Goal: Unclear

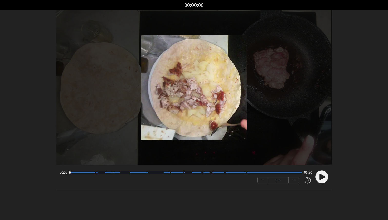
click at [320, 174] on icon at bounding box center [323, 177] width 6 height 6
click at [323, 176] on icon at bounding box center [323, 177] width 6 height 6
click at [76, 173] on div at bounding box center [83, 172] width 26 height 1
click at [82, 172] on div at bounding box center [186, 172] width 232 height 3
click at [90, 171] on div at bounding box center [186, 172] width 232 height 3
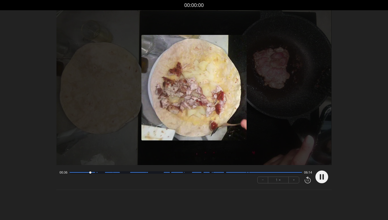
click at [98, 172] on div at bounding box center [186, 172] width 232 height 3
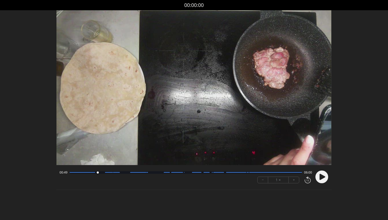
click at [106, 171] on div at bounding box center [186, 172] width 232 height 3
click at [110, 172] on div at bounding box center [109, 172] width 8 height 1
click at [115, 173] on div at bounding box center [186, 172] width 232 height 3
click at [120, 173] on div at bounding box center [186, 172] width 232 height 3
click at [126, 173] on div at bounding box center [186, 172] width 232 height 3
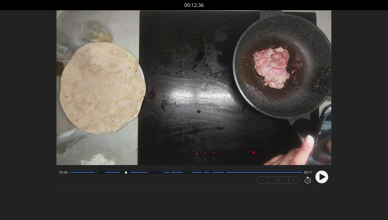
click at [323, 169] on div at bounding box center [320, 176] width 15 height 17
click at [323, 178] on icon at bounding box center [323, 177] width 6 height 6
click at [139, 172] on div at bounding box center [138, 172] width 16 height 1
click at [144, 173] on div at bounding box center [138, 172] width 16 height 1
click at [150, 172] on div at bounding box center [186, 172] width 232 height 3
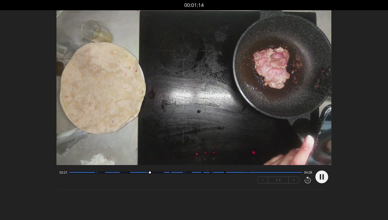
click at [155, 172] on div at bounding box center [186, 172] width 232 height 3
click at [158, 172] on div at bounding box center [186, 172] width 232 height 3
click at [163, 172] on div at bounding box center [186, 172] width 232 height 3
click at [169, 172] on div at bounding box center [167, 172] width 6 height 1
click at [176, 172] on div at bounding box center [177, 172] width 12 height 1
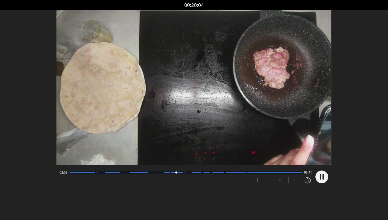
click at [181, 172] on div at bounding box center [177, 172] width 12 height 1
click at [187, 172] on div at bounding box center [186, 172] width 232 height 3
click at [193, 172] on div at bounding box center [186, 172] width 232 height 3
click at [197, 172] on div at bounding box center [186, 172] width 232 height 3
click at [205, 171] on div at bounding box center [186, 172] width 232 height 3
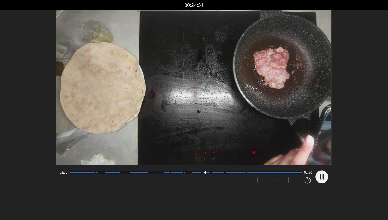
click at [211, 172] on div at bounding box center [186, 172] width 232 height 3
click at [218, 171] on div at bounding box center [186, 172] width 232 height 3
click at [225, 171] on div at bounding box center [186, 172] width 232 height 3
click at [230, 171] on div at bounding box center [186, 172] width 232 height 3
click at [237, 171] on div at bounding box center [186, 172] width 232 height 3
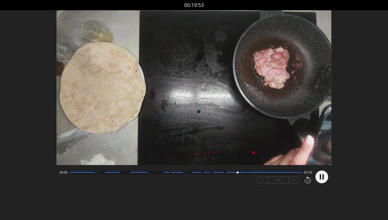
click at [245, 171] on div at bounding box center [186, 172] width 232 height 3
click at [251, 173] on div at bounding box center [275, 172] width 53 height 1
click at [256, 172] on div at bounding box center [275, 172] width 53 height 1
click at [262, 172] on div at bounding box center [186, 172] width 232 height 3
click at [271, 172] on div at bounding box center [186, 172] width 232 height 3
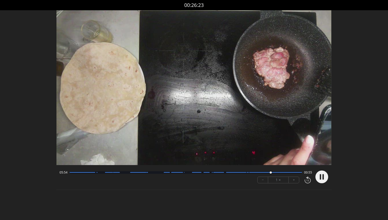
click at [279, 171] on div at bounding box center [186, 172] width 232 height 3
click at [289, 171] on div at bounding box center [186, 172] width 232 height 3
click at [298, 172] on div at bounding box center [275, 172] width 53 height 1
drag, startPoint x: 300, startPoint y: 172, endPoint x: 222, endPoint y: 180, distance: 78.2
click at [222, 180] on div "04:33 02:16 − 1 × +" at bounding box center [185, 176] width 254 height 17
